Goal: Task Accomplishment & Management: Manage account settings

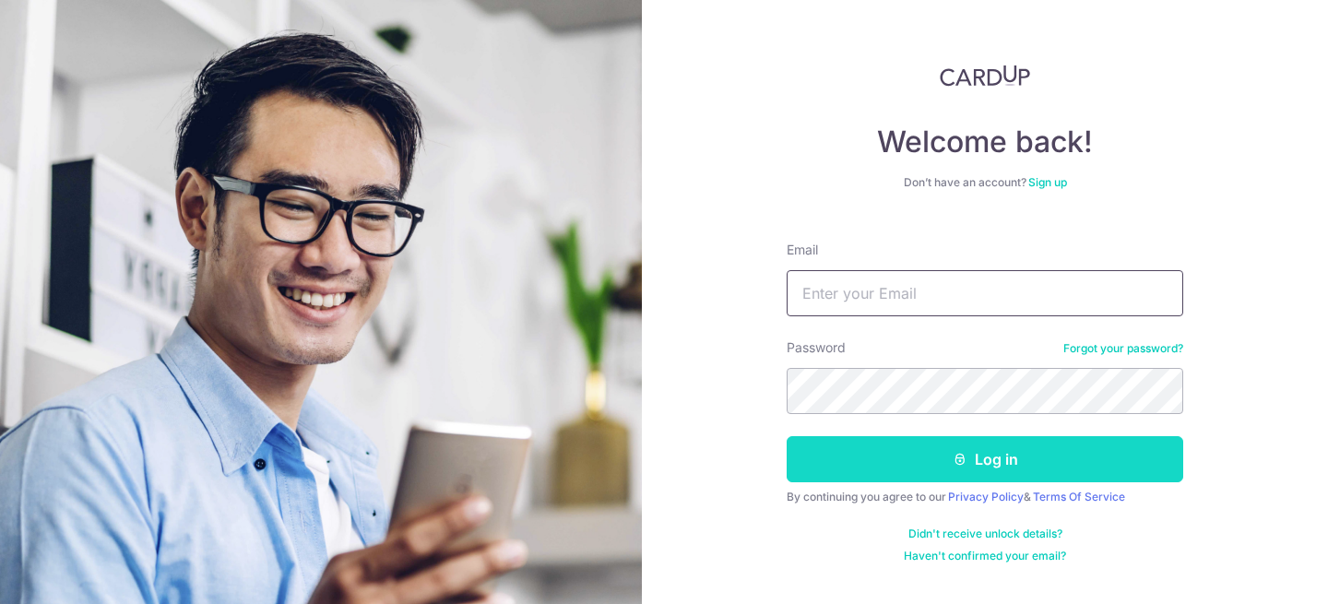
type input "[EMAIL_ADDRESS][DOMAIN_NAME]"
click at [944, 454] on button "Log in" at bounding box center [985, 459] width 397 height 46
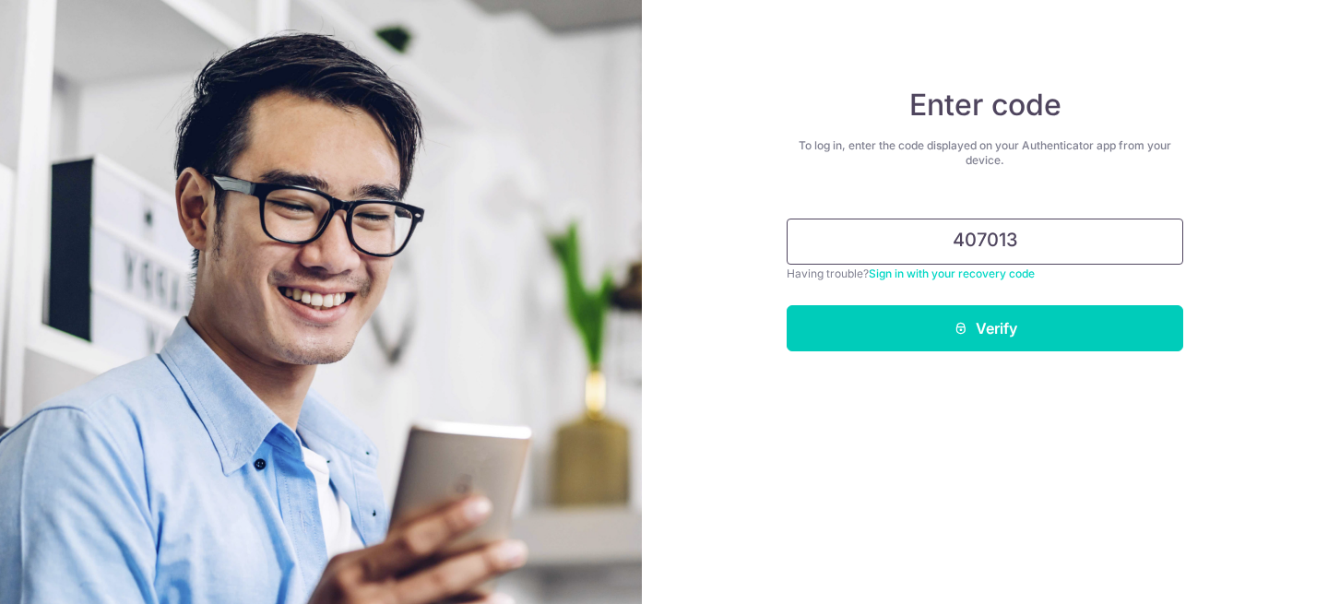
type input "407013"
click at [787, 305] on button "Verify" at bounding box center [985, 328] width 397 height 46
